Goal: Transaction & Acquisition: Purchase product/service

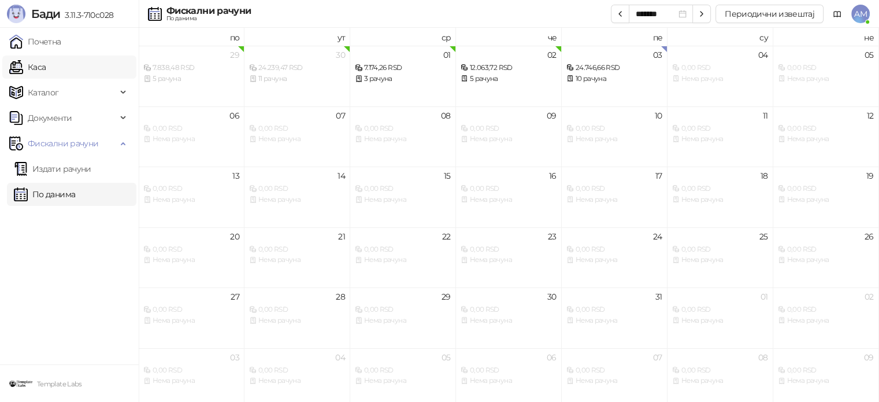
click at [46, 71] on link "Каса" at bounding box center [27, 66] width 36 height 23
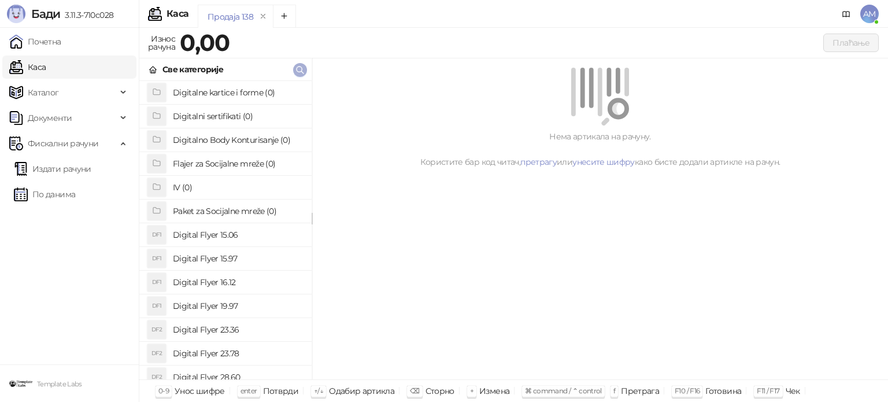
click at [294, 70] on button "button" at bounding box center [300, 70] width 14 height 14
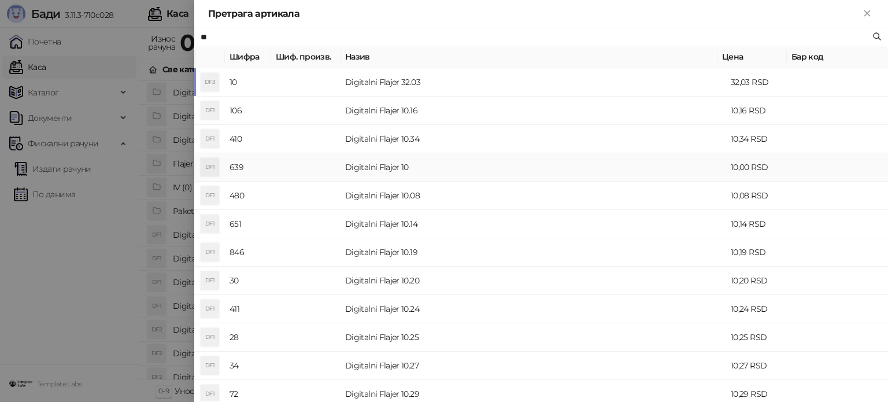
drag, startPoint x: 338, startPoint y: 165, endPoint x: 360, endPoint y: 174, distance: 23.6
click at [339, 166] on td at bounding box center [305, 167] width 69 height 28
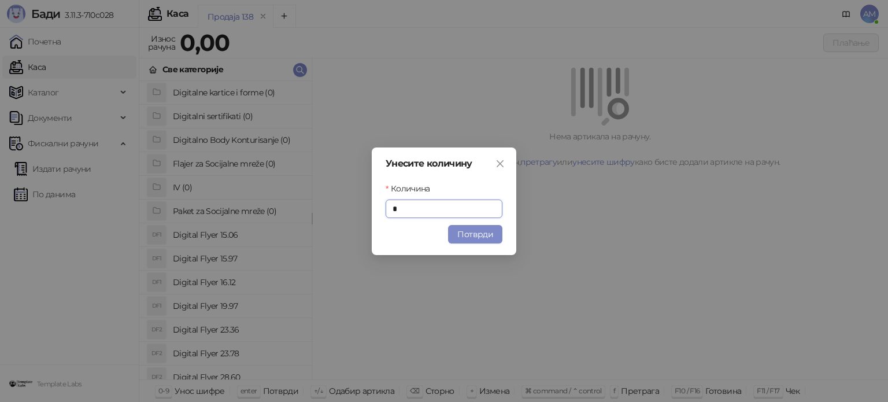
drag, startPoint x: 470, startPoint y: 235, endPoint x: 463, endPoint y: 234, distance: 7.2
click at [469, 236] on button "Потврди" at bounding box center [475, 234] width 54 height 18
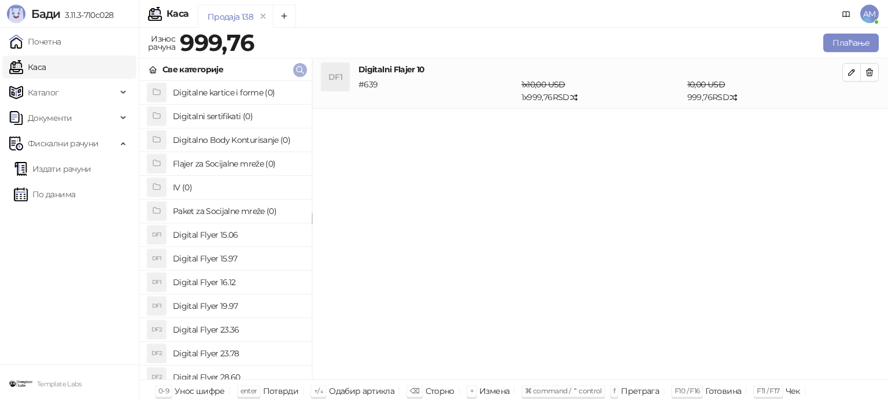
click at [301, 69] on icon "button" at bounding box center [299, 69] width 9 height 9
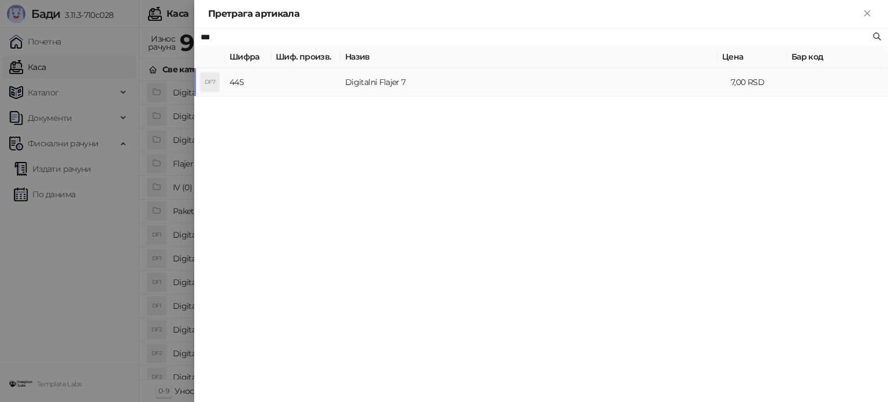
type input "***"
click at [382, 84] on td "Digitalni Flajer 7" at bounding box center [534, 82] width 386 height 28
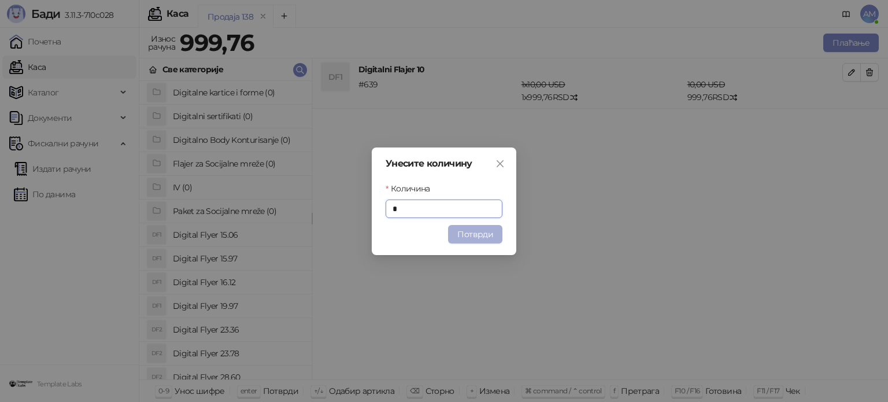
click at [471, 235] on button "Потврди" at bounding box center [475, 234] width 54 height 18
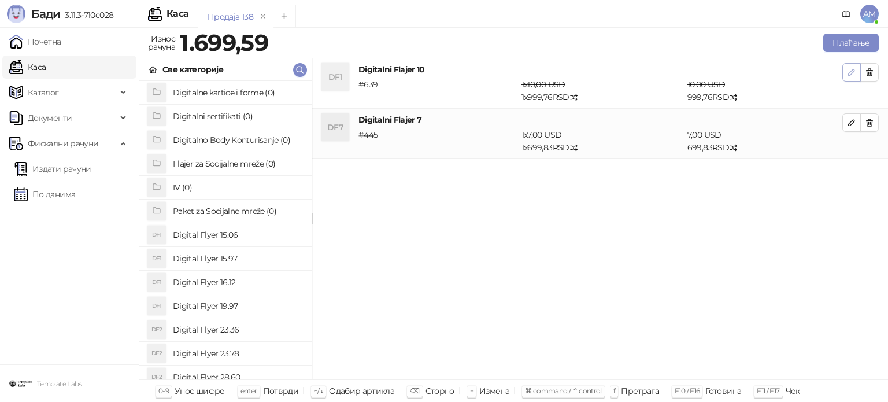
click at [845, 73] on button "button" at bounding box center [851, 72] width 18 height 18
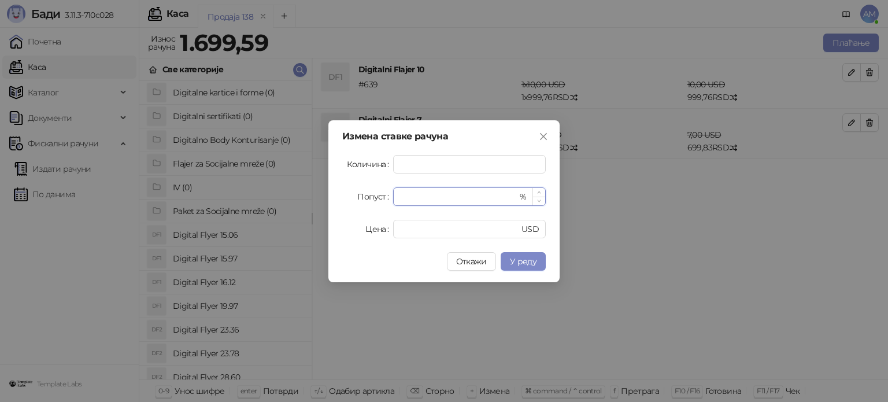
drag, startPoint x: 438, startPoint y: 198, endPoint x: 398, endPoint y: 194, distance: 40.0
click at [398, 194] on div "* %" at bounding box center [469, 196] width 153 height 18
click at [539, 257] on button "У реду" at bounding box center [523, 261] width 45 height 18
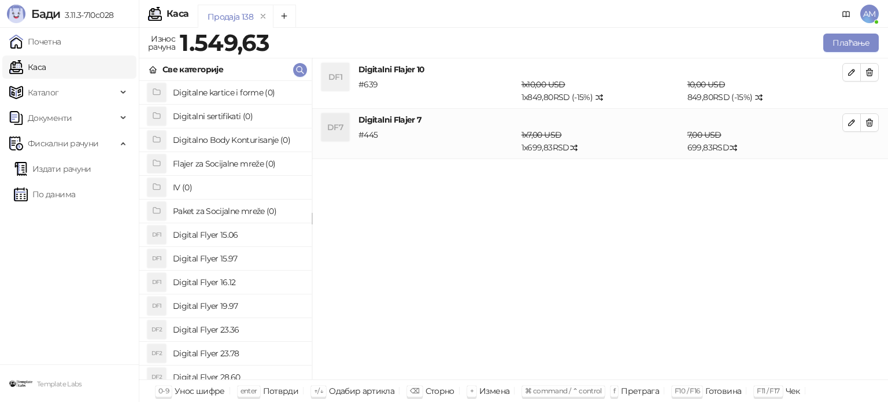
click at [846, 124] on button "button" at bounding box center [851, 122] width 18 height 18
type input "*"
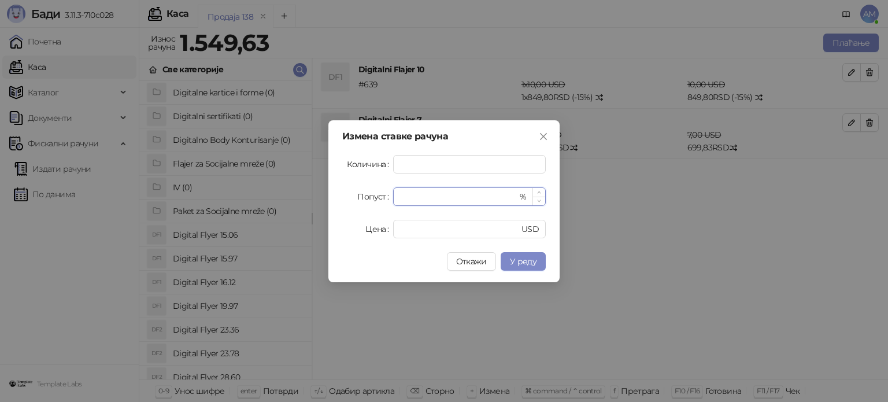
drag, startPoint x: 439, startPoint y: 198, endPoint x: 399, endPoint y: 197, distance: 39.9
click at [399, 197] on div "* %" at bounding box center [469, 196] width 153 height 18
click at [521, 257] on span "У реду" at bounding box center [523, 261] width 27 height 10
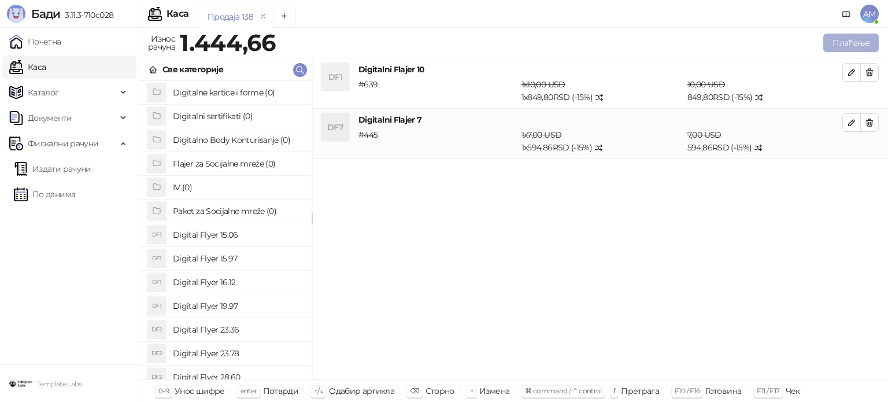
click at [852, 43] on button "Плаћање" at bounding box center [850, 43] width 55 height 18
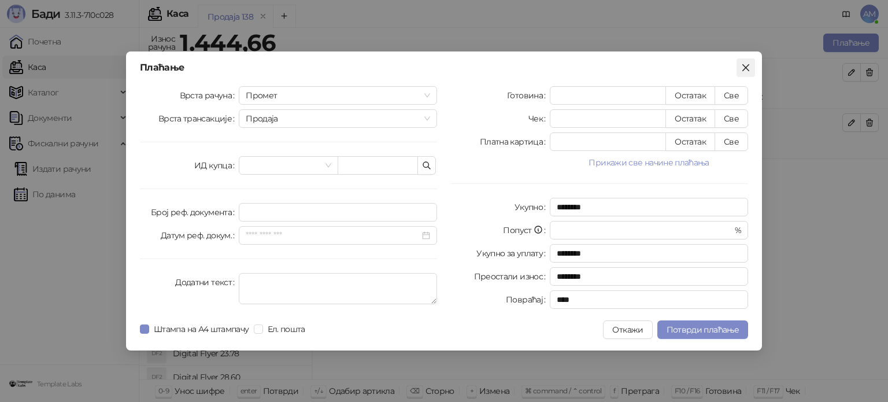
click at [742, 65] on icon "close" at bounding box center [745, 67] width 9 height 9
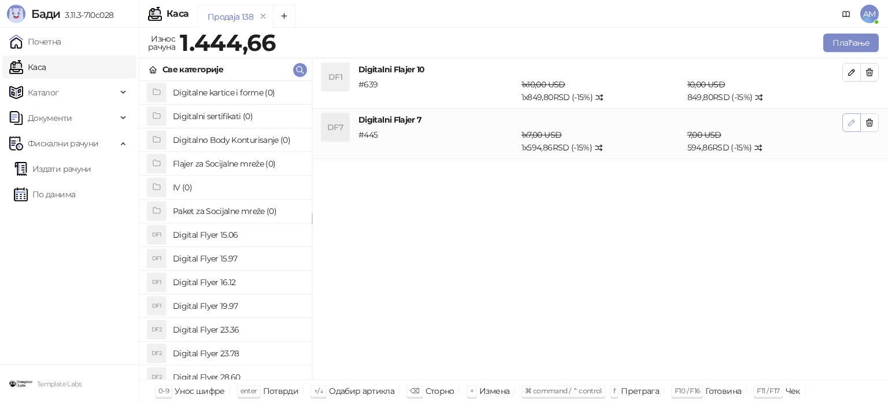
click at [849, 121] on icon "button" at bounding box center [851, 122] width 9 height 9
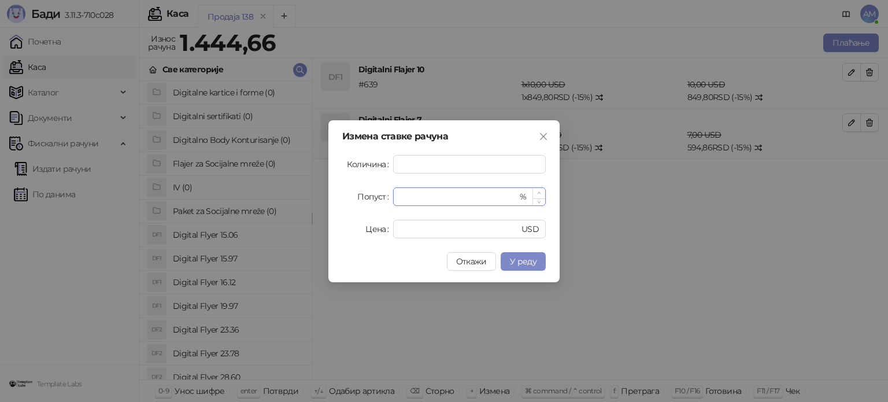
type input "**"
click at [534, 188] on span "Increase Value" at bounding box center [538, 193] width 13 height 10
click at [531, 254] on button "У реду" at bounding box center [523, 261] width 45 height 18
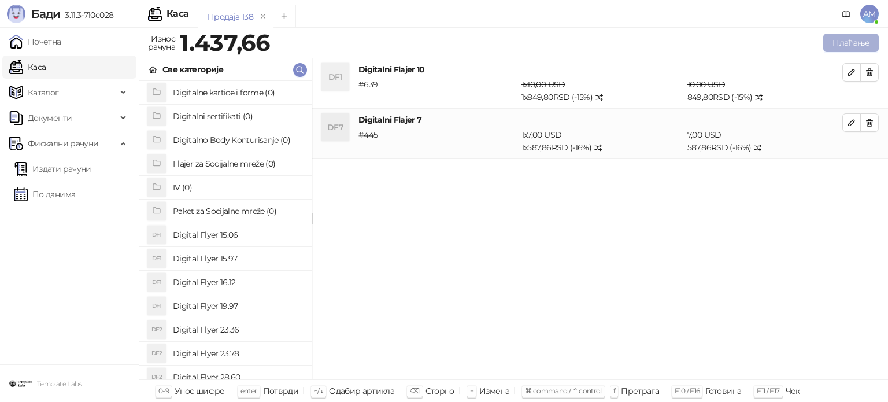
click at [856, 43] on button "Плаћање" at bounding box center [850, 43] width 55 height 18
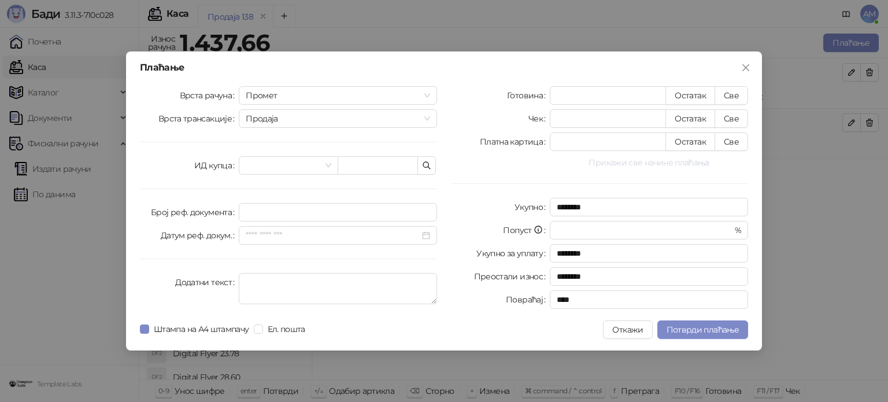
click at [628, 162] on button "Прикажи све начине плаћања" at bounding box center [649, 163] width 198 height 14
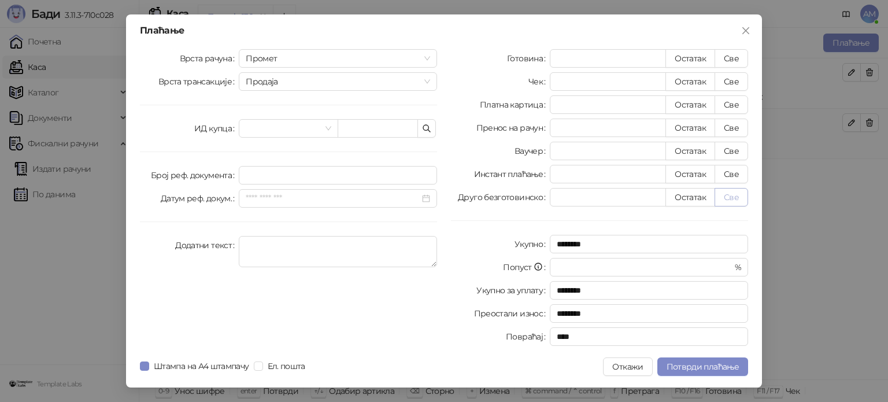
click at [721, 193] on button "Све" at bounding box center [732, 197] width 34 height 18
type input "*******"
type input "****"
drag, startPoint x: 710, startPoint y: 361, endPoint x: 703, endPoint y: 349, distance: 14.5
click at [710, 361] on span "Потврди плаћање" at bounding box center [703, 366] width 72 height 10
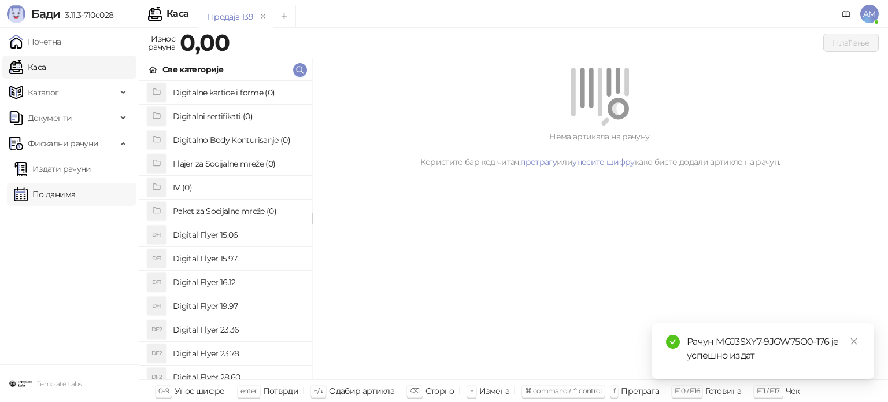
click at [75, 197] on link "По данима" at bounding box center [44, 194] width 61 height 23
